Goal: Task Accomplishment & Management: Use online tool/utility

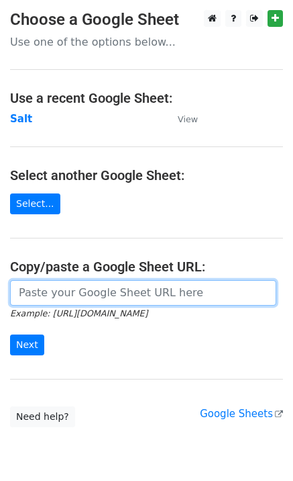
click at [46, 296] on input "url" at bounding box center [143, 293] width 267 height 26
paste input "[URL][DOMAIN_NAME]"
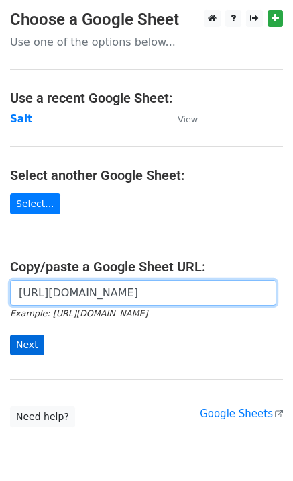
scroll to position [0, 292]
type input "[URL][DOMAIN_NAME]"
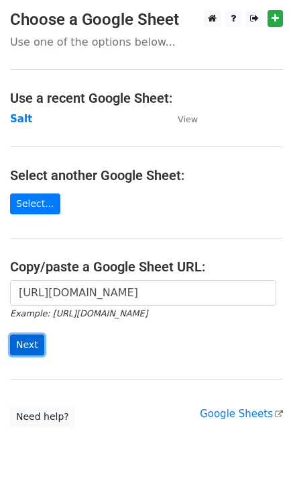
scroll to position [0, 0]
click at [30, 343] on input "Next" at bounding box center [27, 344] width 34 height 21
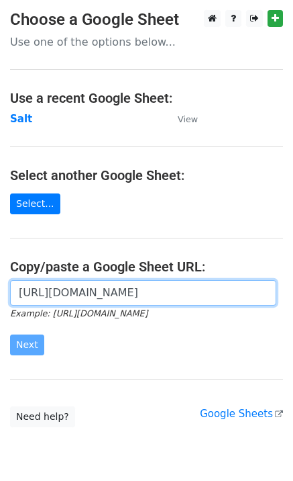
click at [36, 289] on input "[URL][DOMAIN_NAME]" at bounding box center [143, 293] width 267 height 26
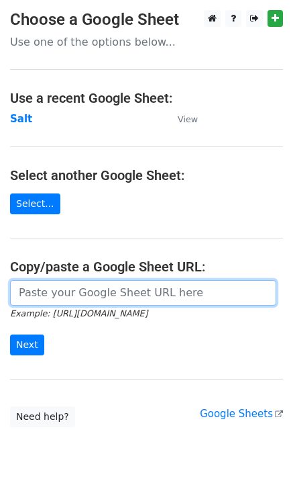
click at [64, 291] on input "url" at bounding box center [143, 293] width 267 height 26
paste input "https://docs.google.com/spreadsheets/d/1VPCjPxRBbWNLJjnCxAA0nW7_SpSsRbxUAy_tFhd…"
type input "https://docs.google.com/spreadsheets/d/1VPCjPxRBbWNLJjnCxAA0nW7_SpSsRbxUAy_tFhd…"
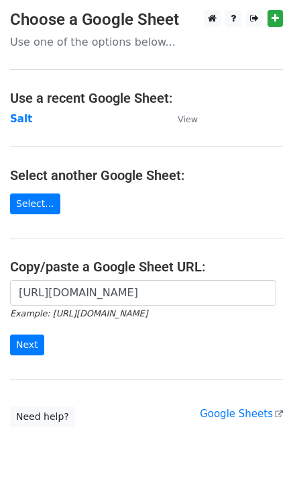
scroll to position [0, 0]
click at [42, 344] on form "https://docs.google.com/spreadsheets/d/1VPCjPxRBbWNLJjnCxAA0nW7_SpSsRbxUAy_tFhd…" at bounding box center [146, 317] width 273 height 75
click at [28, 346] on input "Next" at bounding box center [27, 344] width 34 height 21
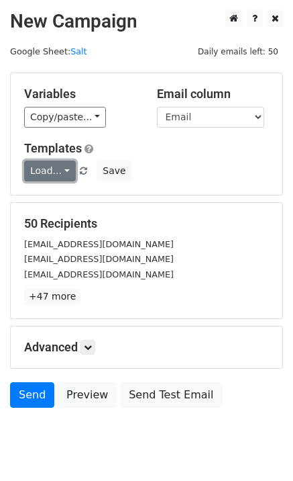
click at [54, 173] on link "Load..." at bounding box center [50, 170] width 52 height 21
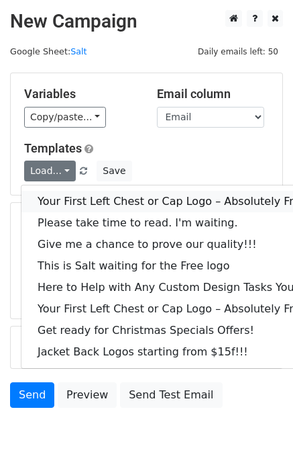
click at [67, 199] on link "Your First Left Chest or Cap Logo – Absolutely Free" at bounding box center [181, 201] width 320 height 21
